Goal: Transaction & Acquisition: Book appointment/travel/reservation

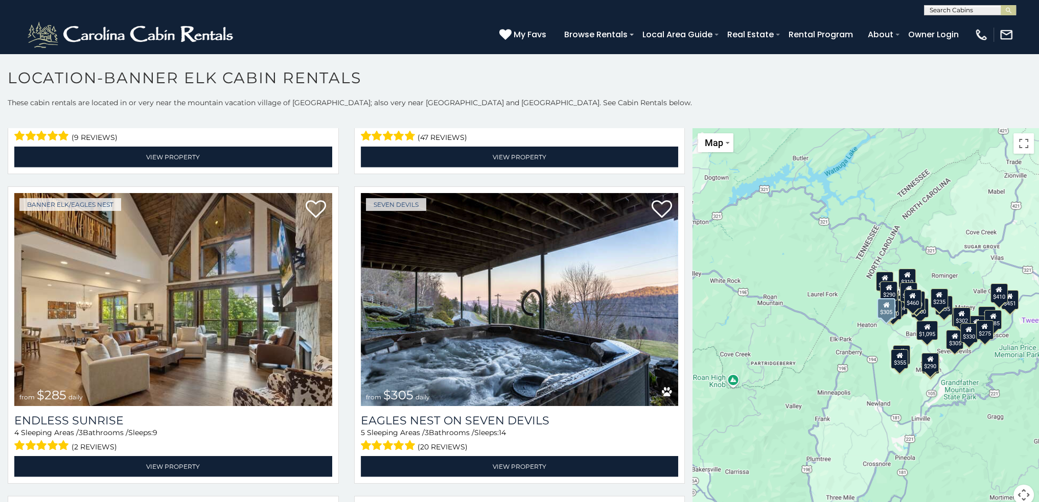
scroll to position [3372, 0]
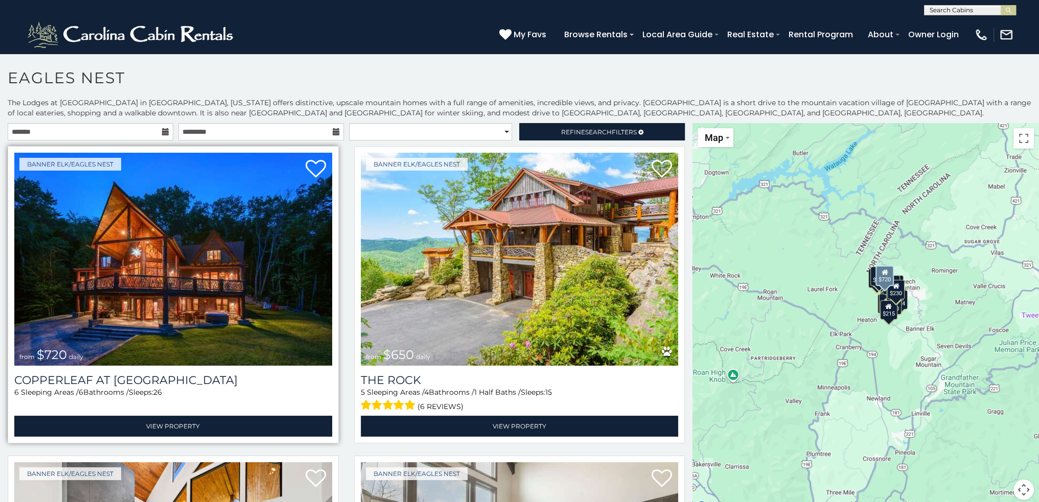
click at [202, 325] on img at bounding box center [173, 259] width 318 height 213
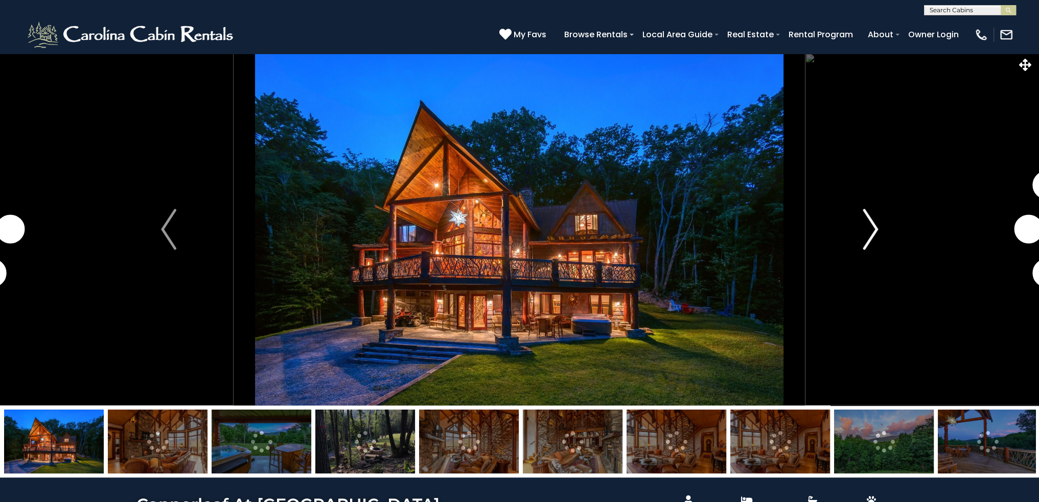
click at [846, 245] on button "Next" at bounding box center [870, 229] width 130 height 352
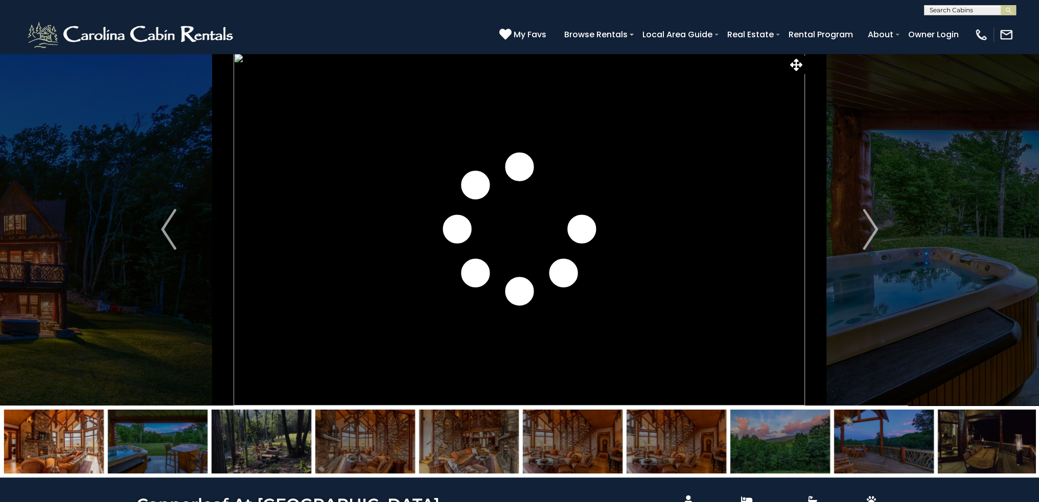
click at [276, 440] on img at bounding box center [261, 442] width 100 height 64
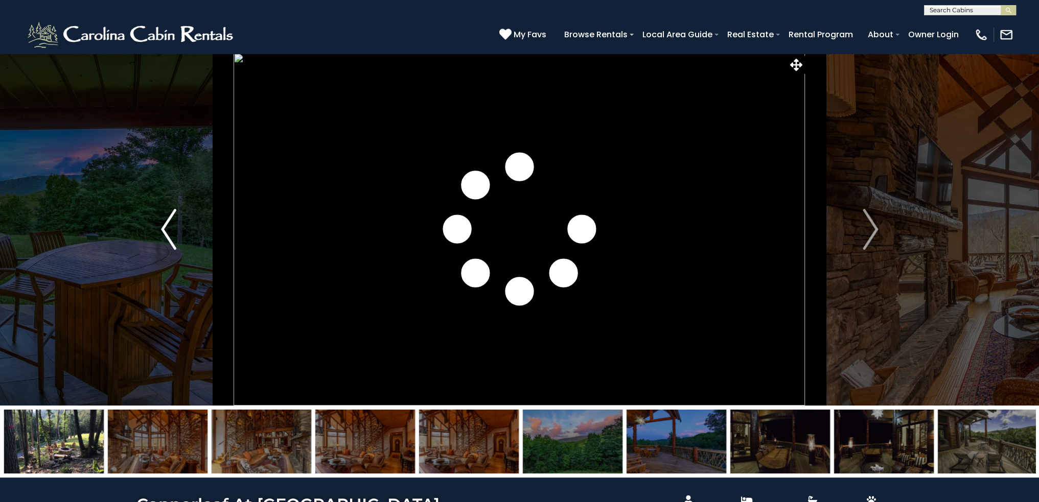
click at [163, 241] on img "Previous" at bounding box center [168, 229] width 15 height 41
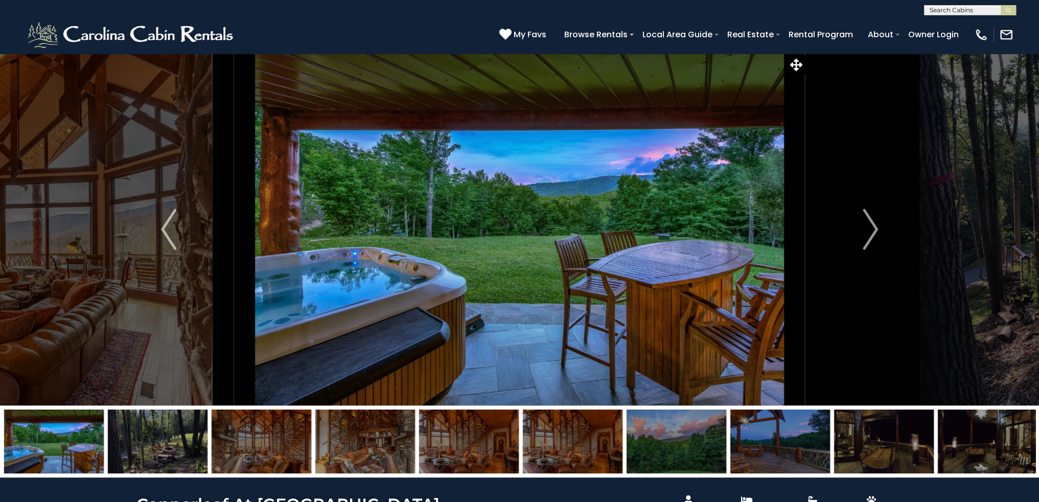
click at [377, 455] on img at bounding box center [365, 442] width 100 height 64
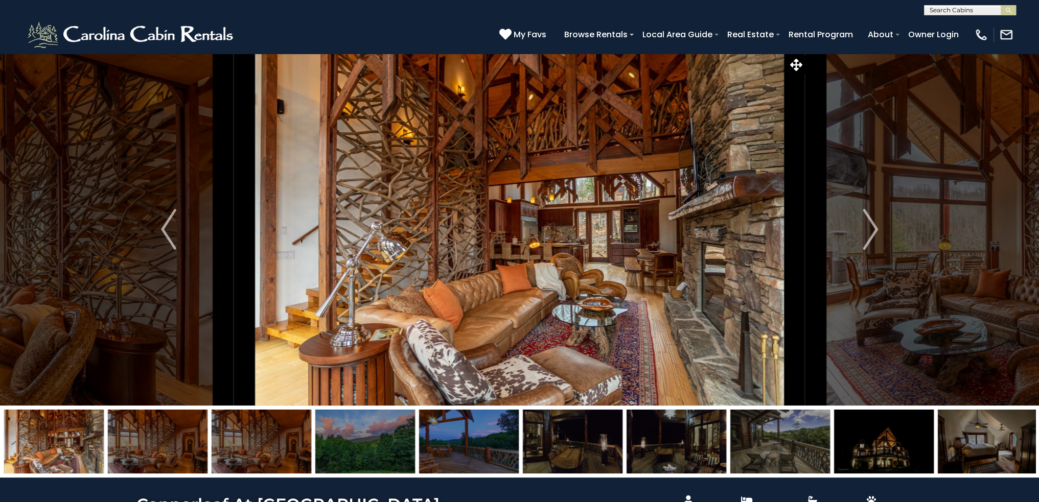
click at [423, 454] on img at bounding box center [469, 442] width 100 height 64
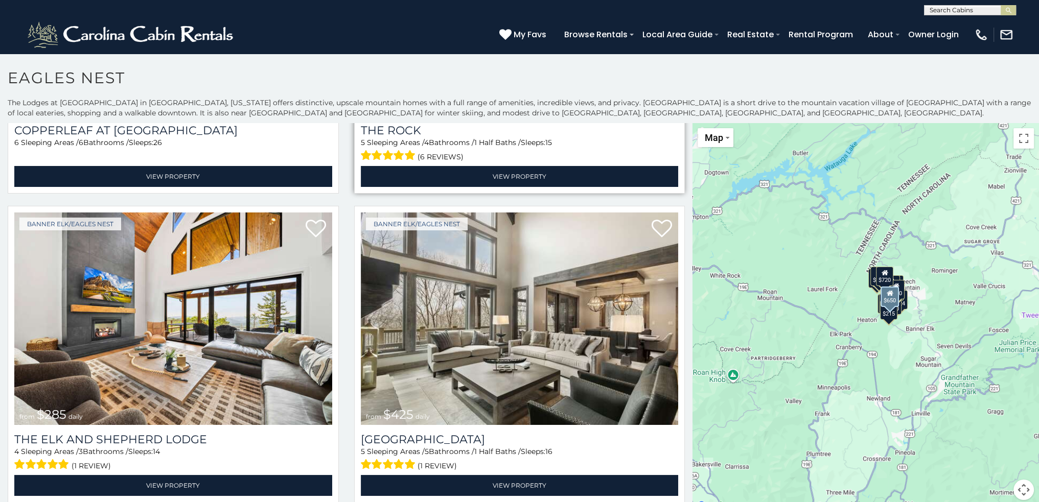
scroll to position [255, 0]
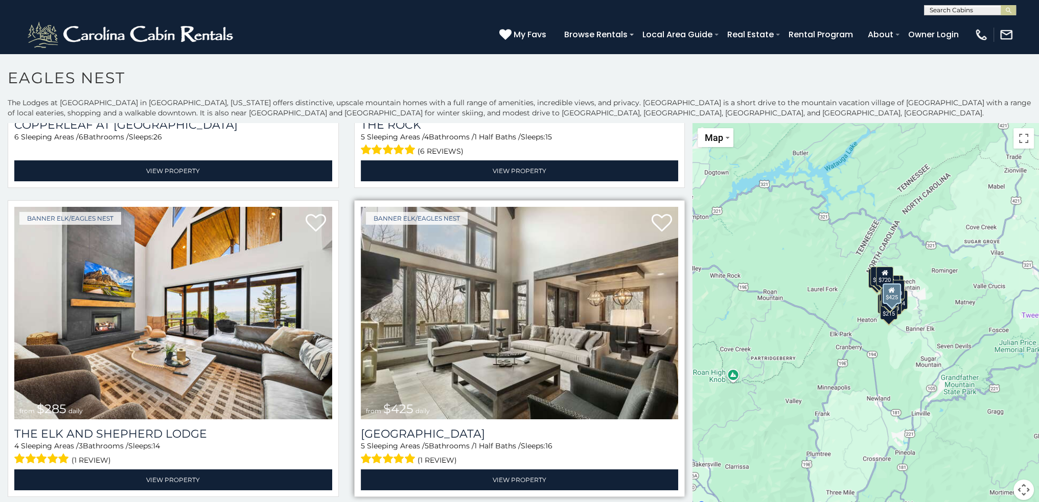
click at [500, 265] on img at bounding box center [520, 313] width 318 height 213
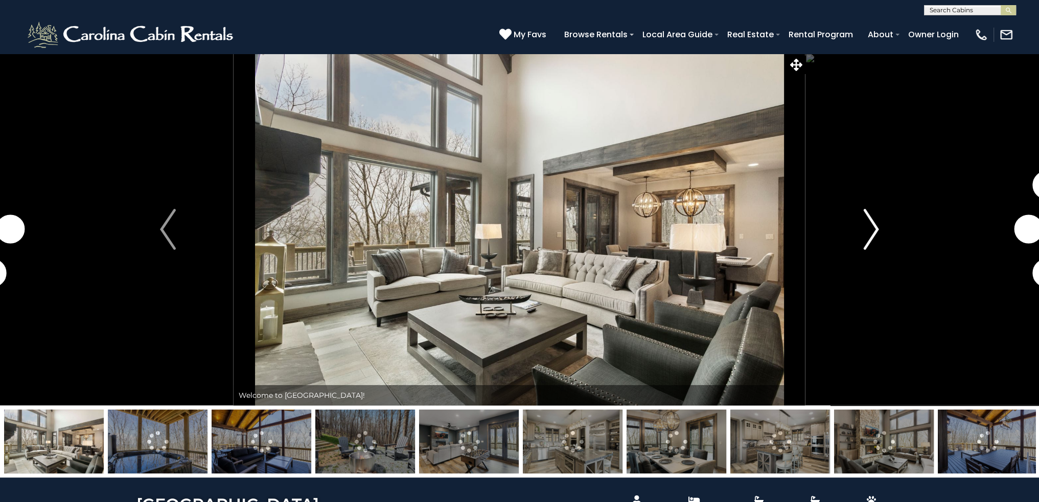
click at [876, 237] on img "Next" at bounding box center [870, 229] width 15 height 41
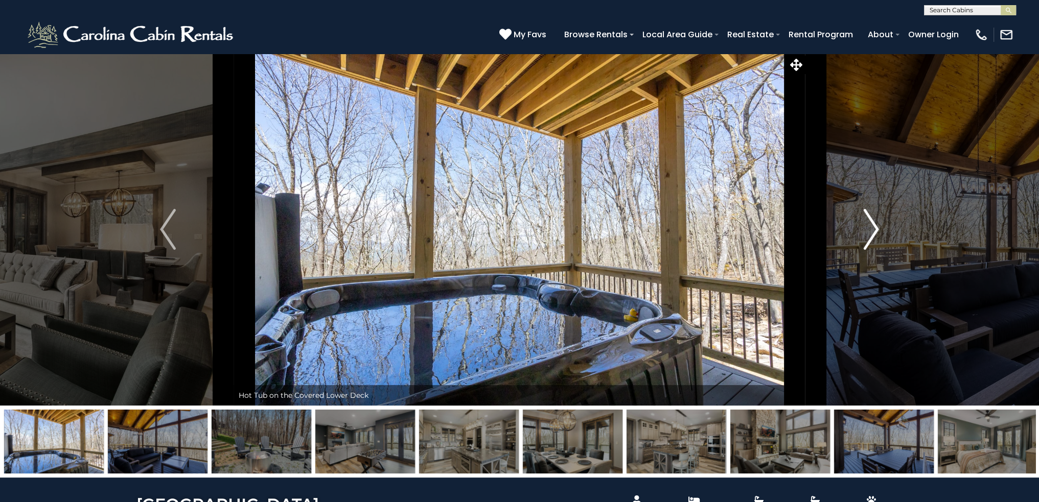
click at [876, 237] on img "Next" at bounding box center [870, 229] width 15 height 41
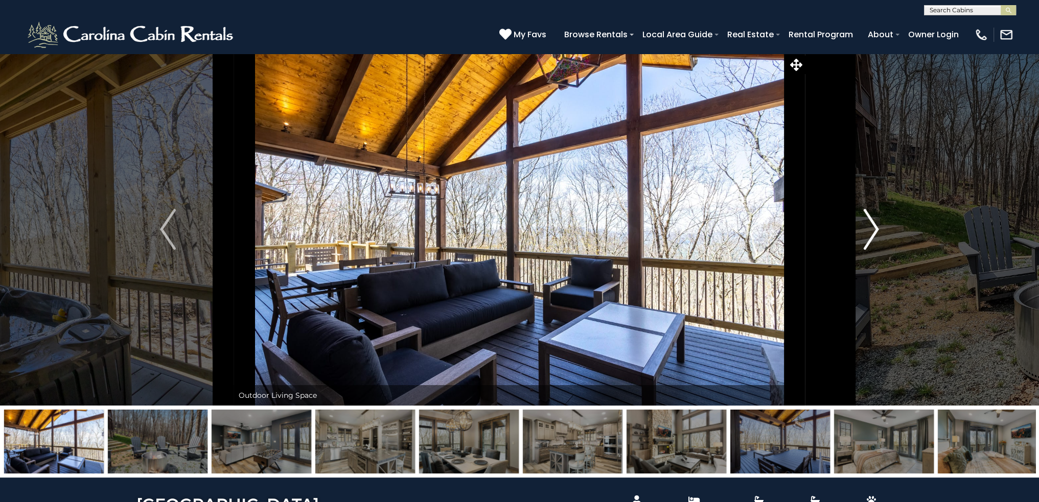
click at [876, 237] on img "Next" at bounding box center [870, 229] width 15 height 41
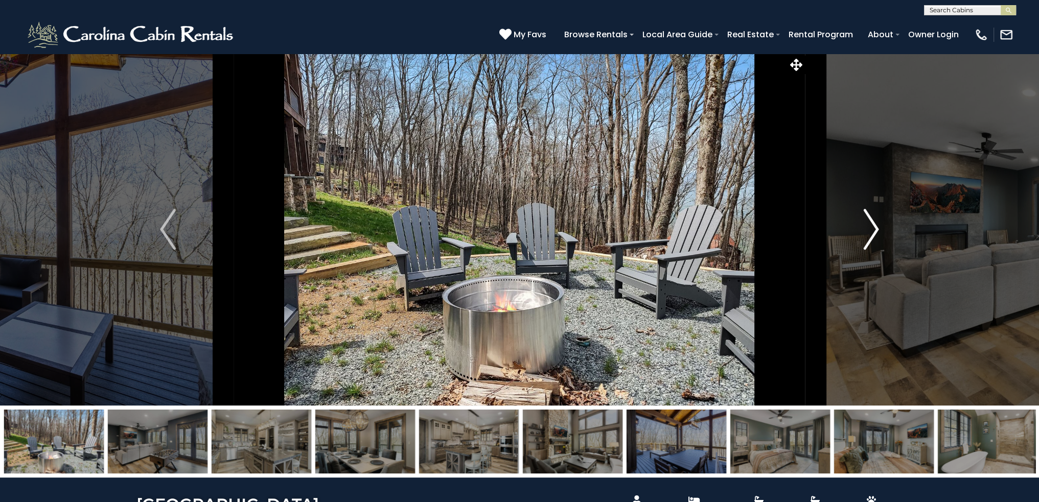
click at [876, 237] on img "Next" at bounding box center [870, 229] width 15 height 41
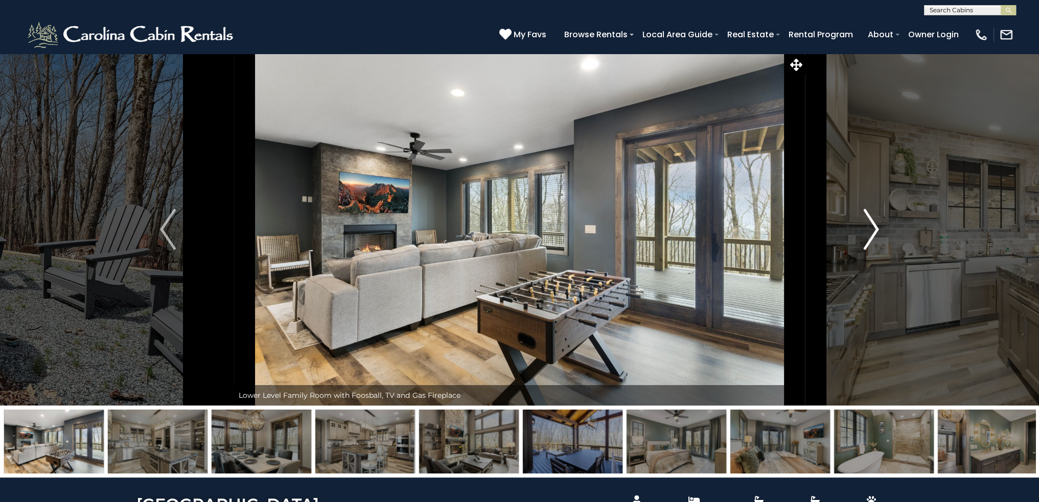
click at [876, 237] on img "Next" at bounding box center [870, 229] width 15 height 41
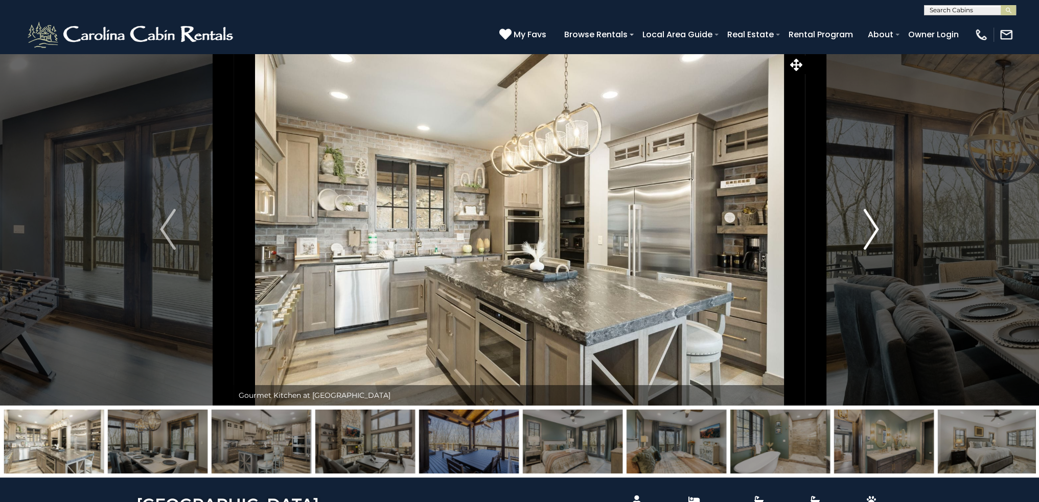
click at [876, 237] on img "Next" at bounding box center [870, 229] width 15 height 41
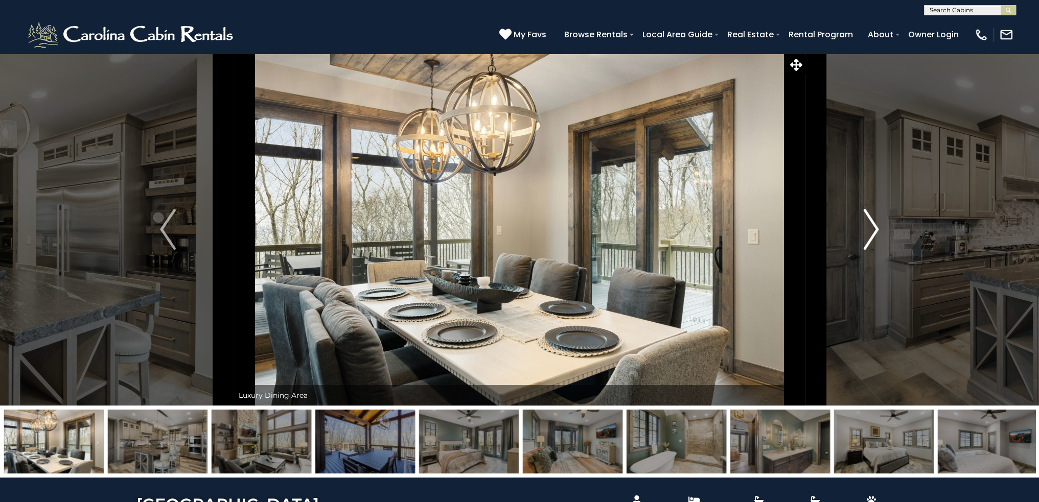
click at [876, 237] on img "Next" at bounding box center [870, 229] width 15 height 41
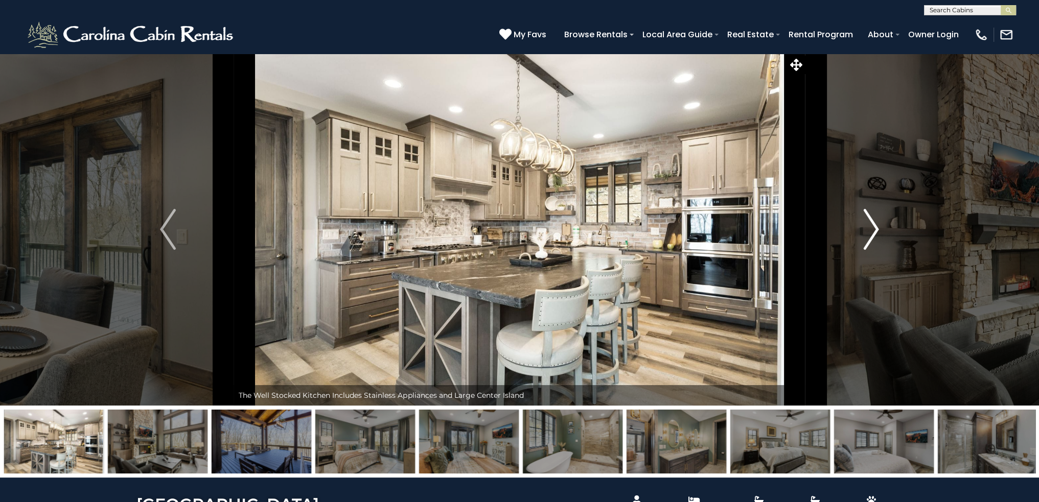
click at [876, 237] on img "Next" at bounding box center [870, 229] width 15 height 41
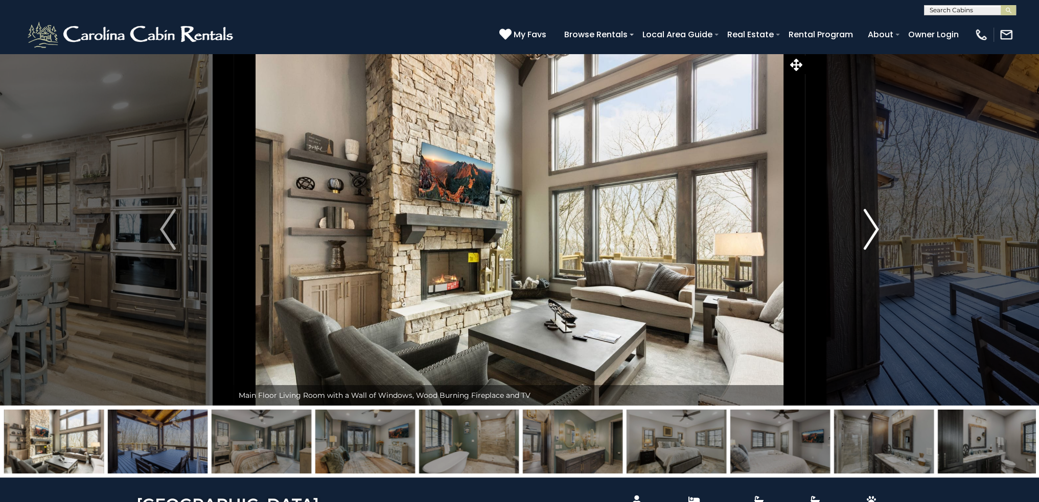
click at [876, 237] on img "Next" at bounding box center [870, 229] width 15 height 41
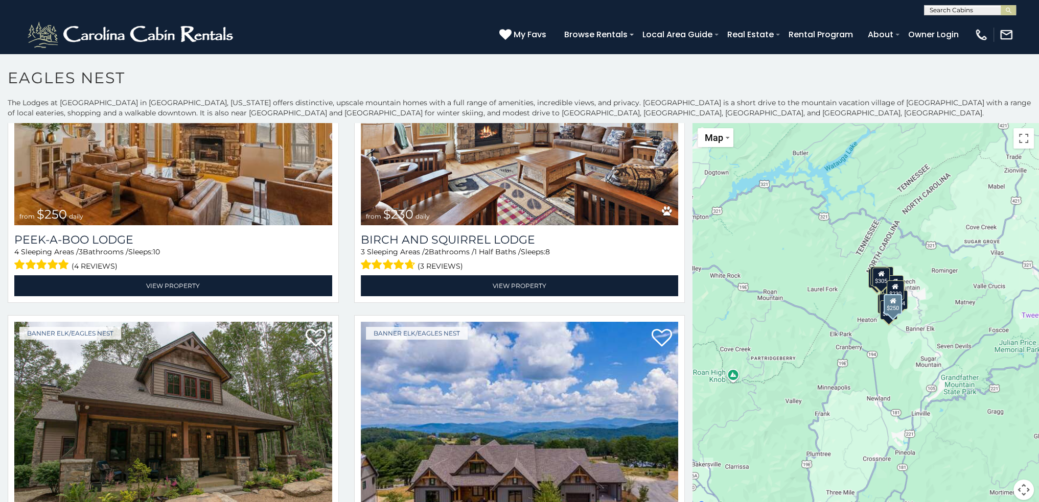
scroll to position [1676, 0]
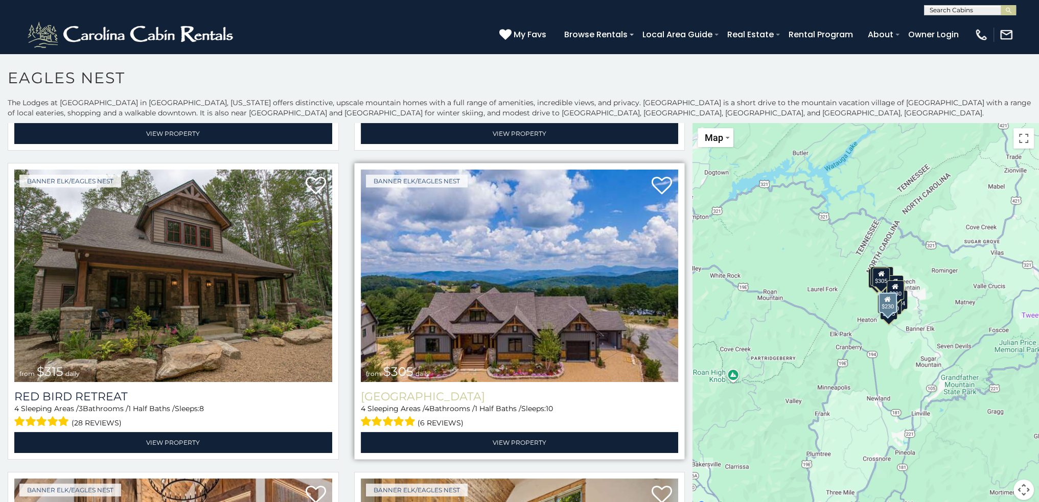
scroll to position [1983, 0]
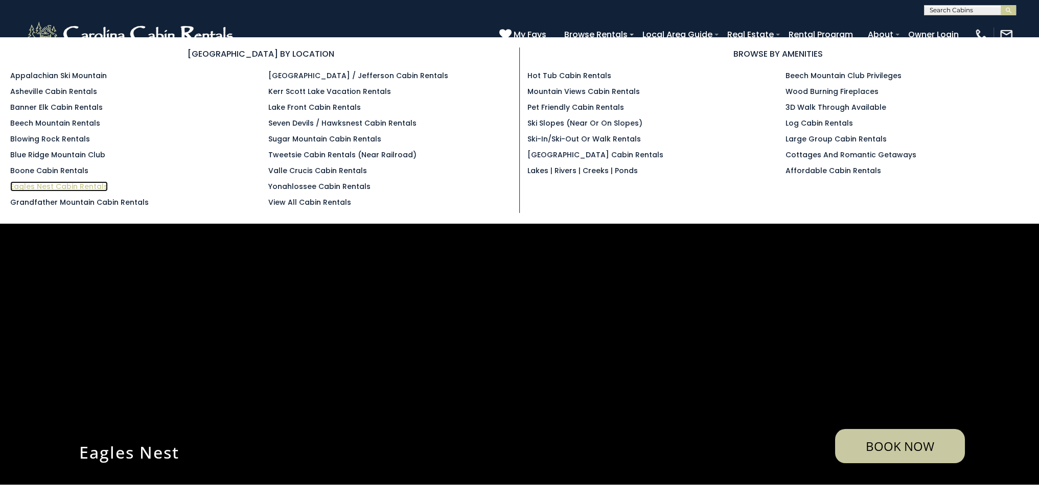
click at [59, 184] on link "Eagles Nest Cabin Rentals" at bounding box center [59, 186] width 98 height 10
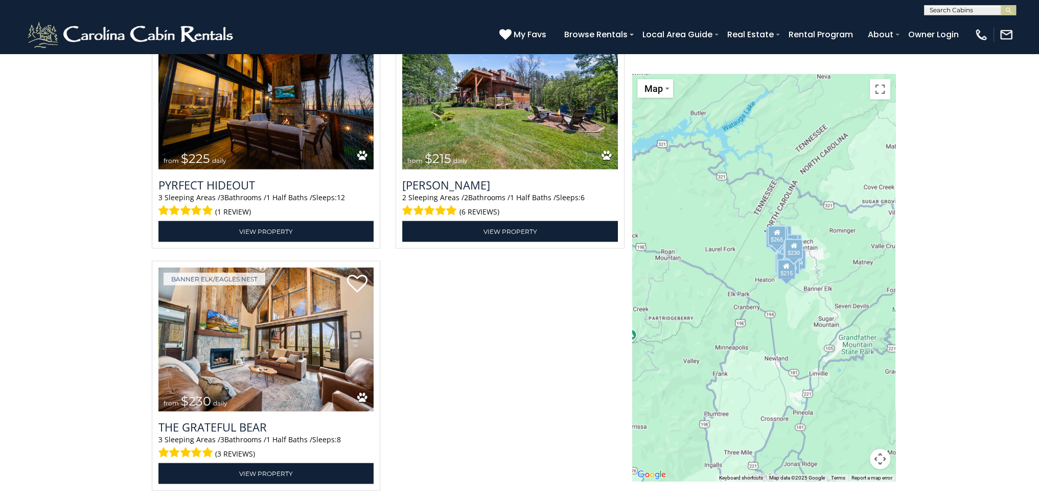
scroll to position [3321, 0]
